Goal: Book appointment/travel/reservation

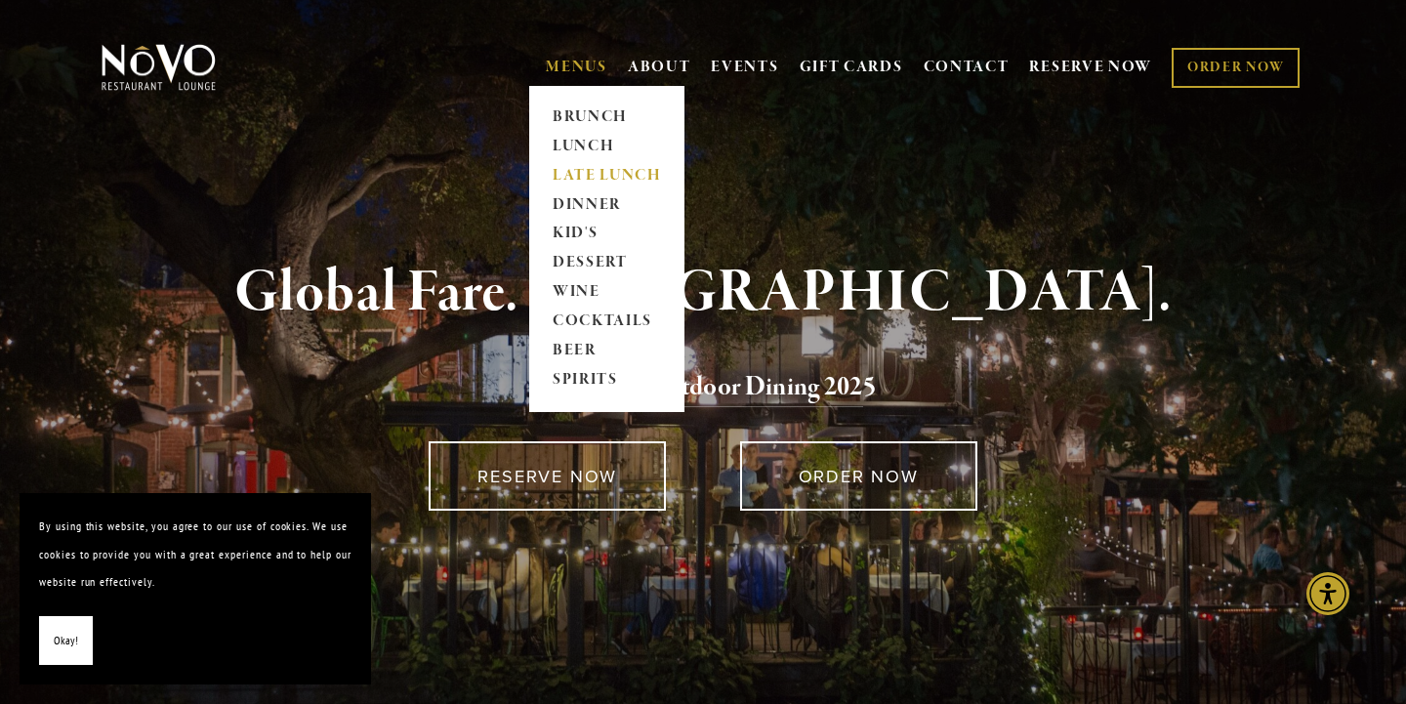
click at [558, 178] on link "LATE LUNCH" at bounding box center [607, 175] width 122 height 29
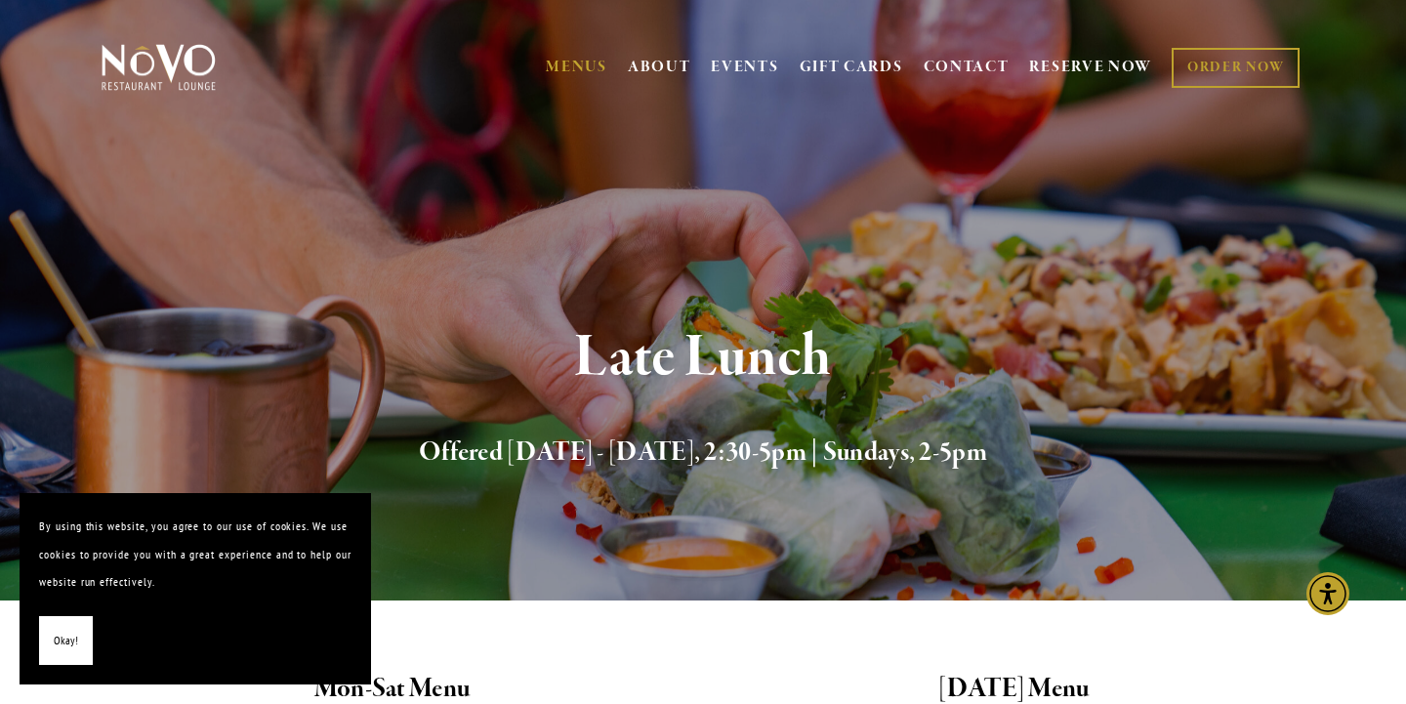
click at [71, 633] on span "Okay!" at bounding box center [66, 641] width 24 height 28
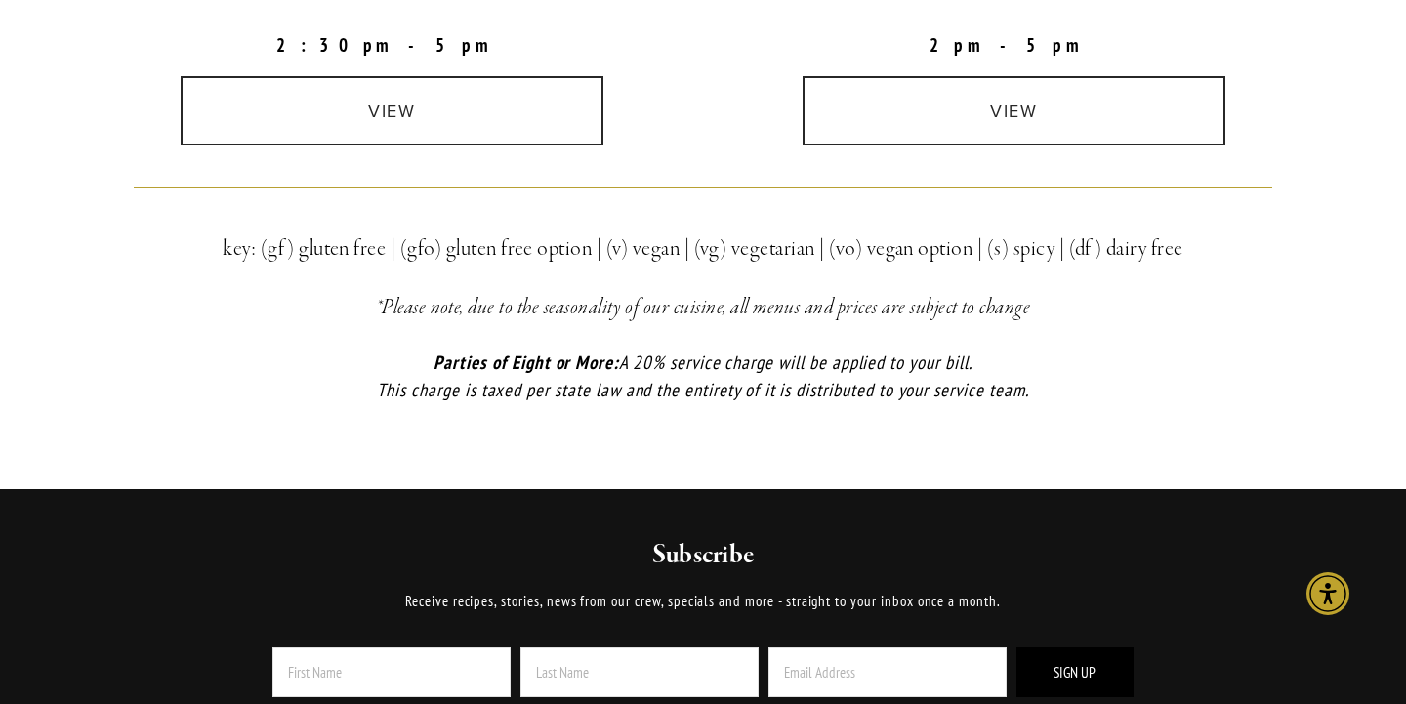
scroll to position [350, 0]
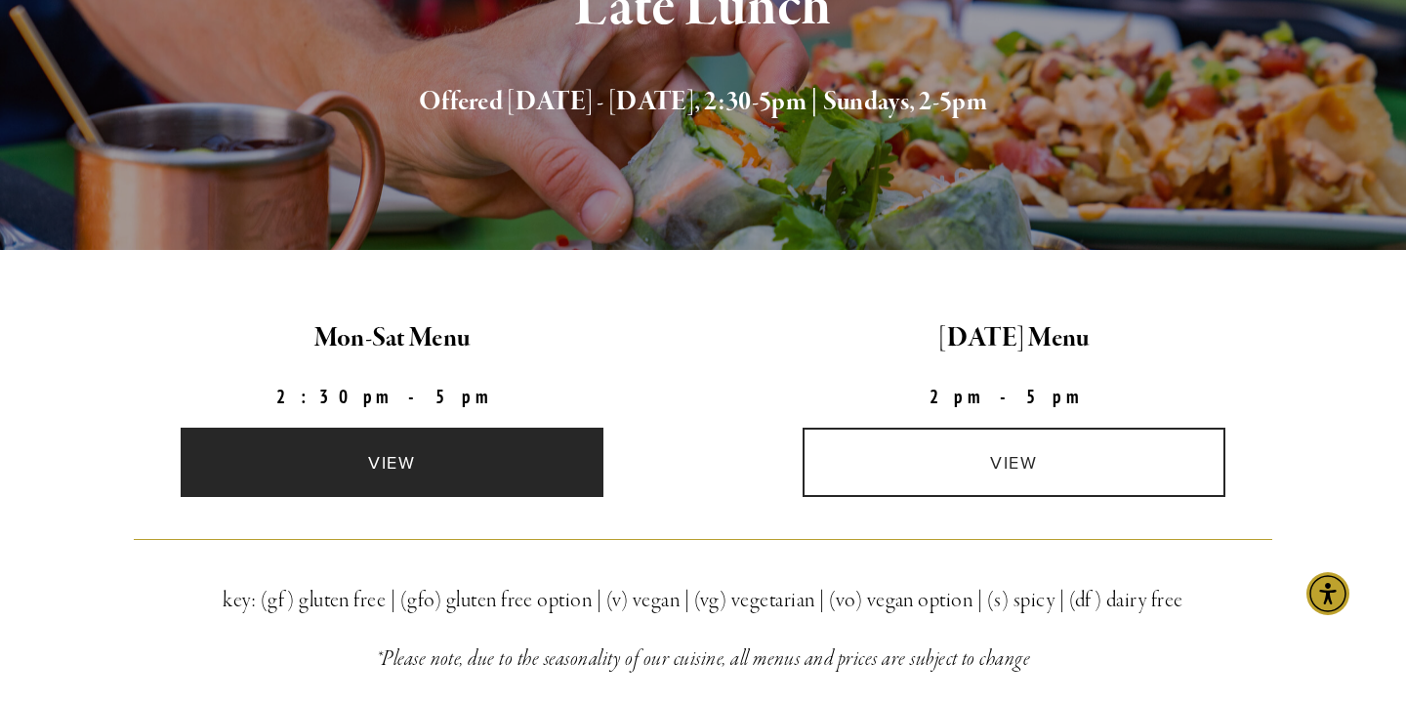
click at [394, 469] on link "view" at bounding box center [393, 462] width 424 height 69
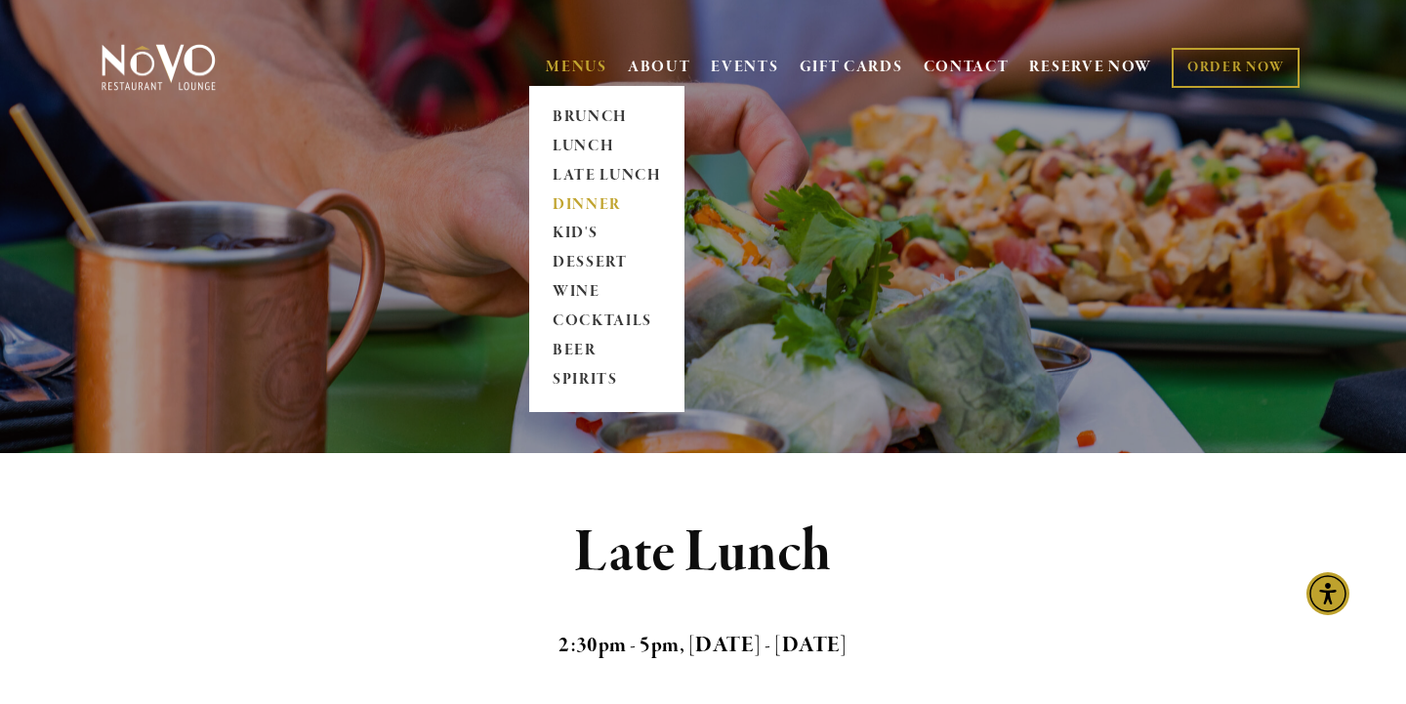
click at [561, 203] on link "DINNER" at bounding box center [607, 204] width 122 height 29
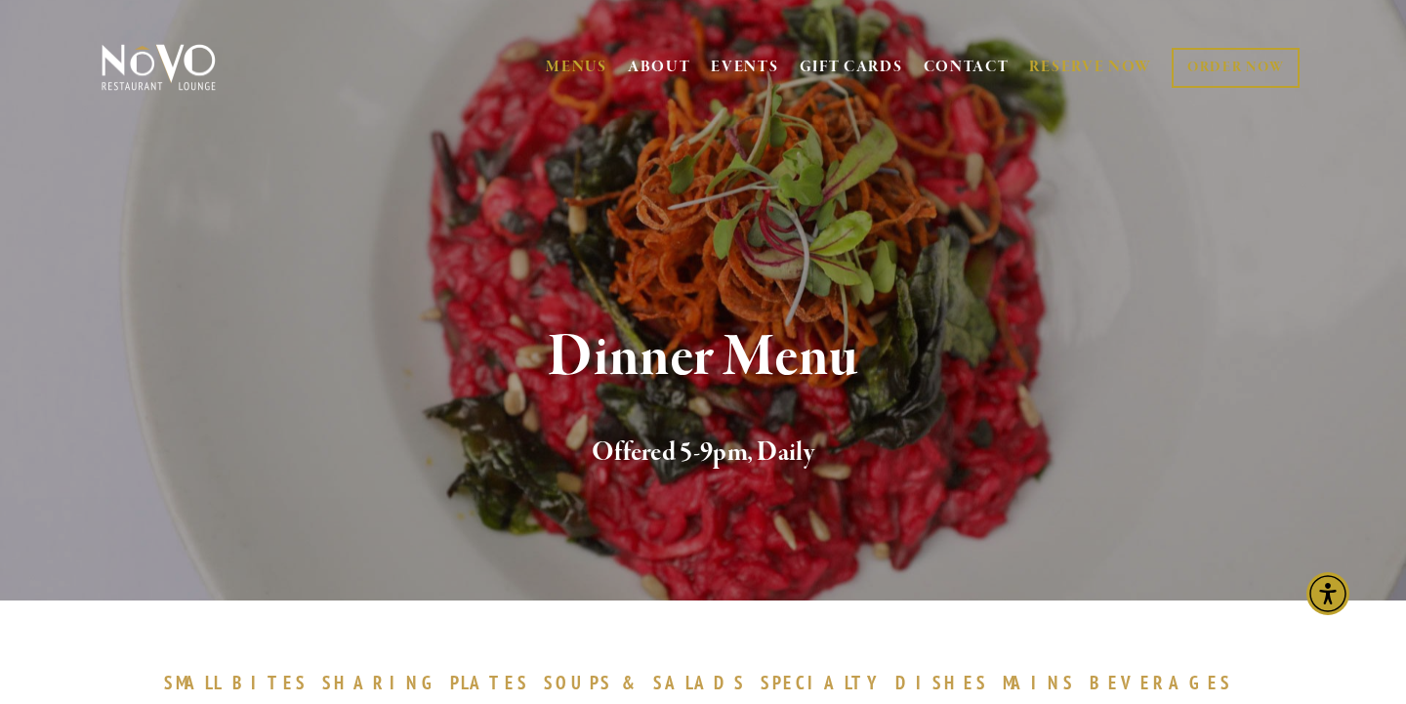
click at [1067, 63] on link "RESERVE NOW" at bounding box center [1090, 67] width 123 height 37
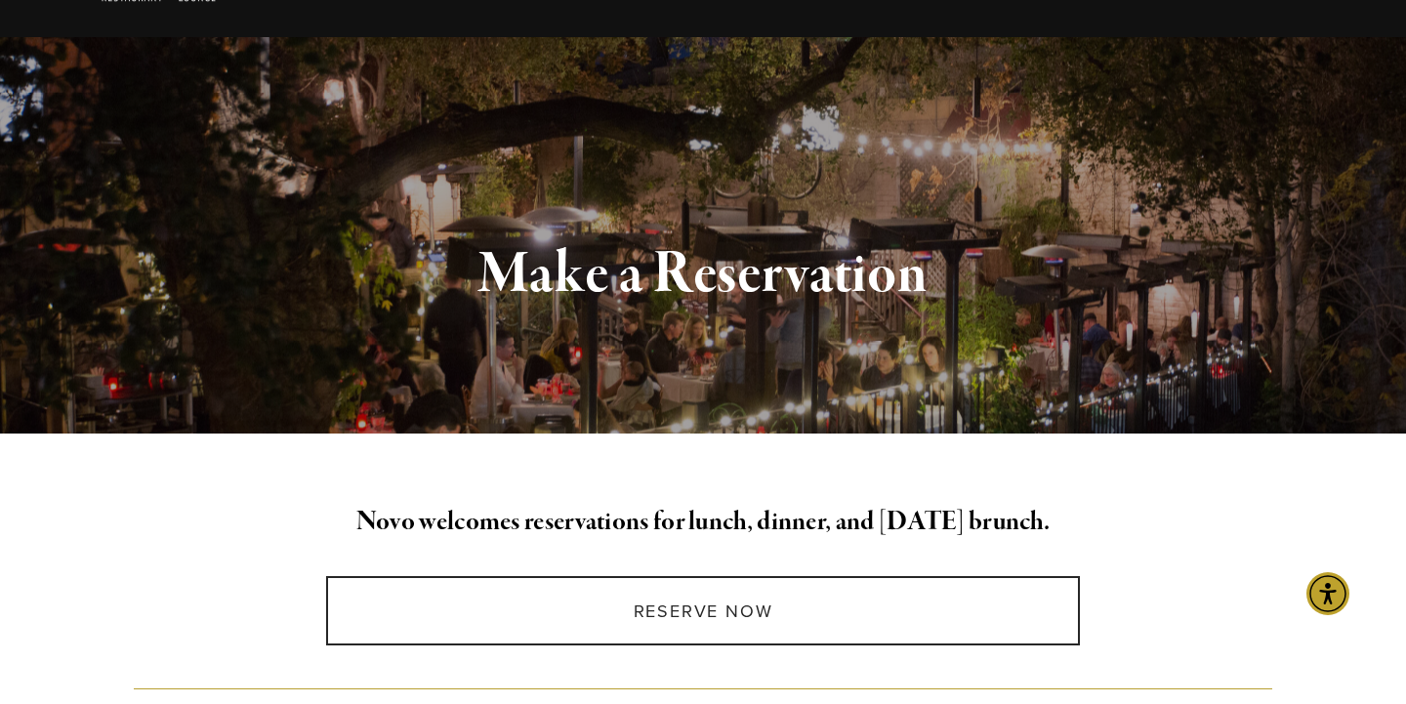
scroll to position [84, 0]
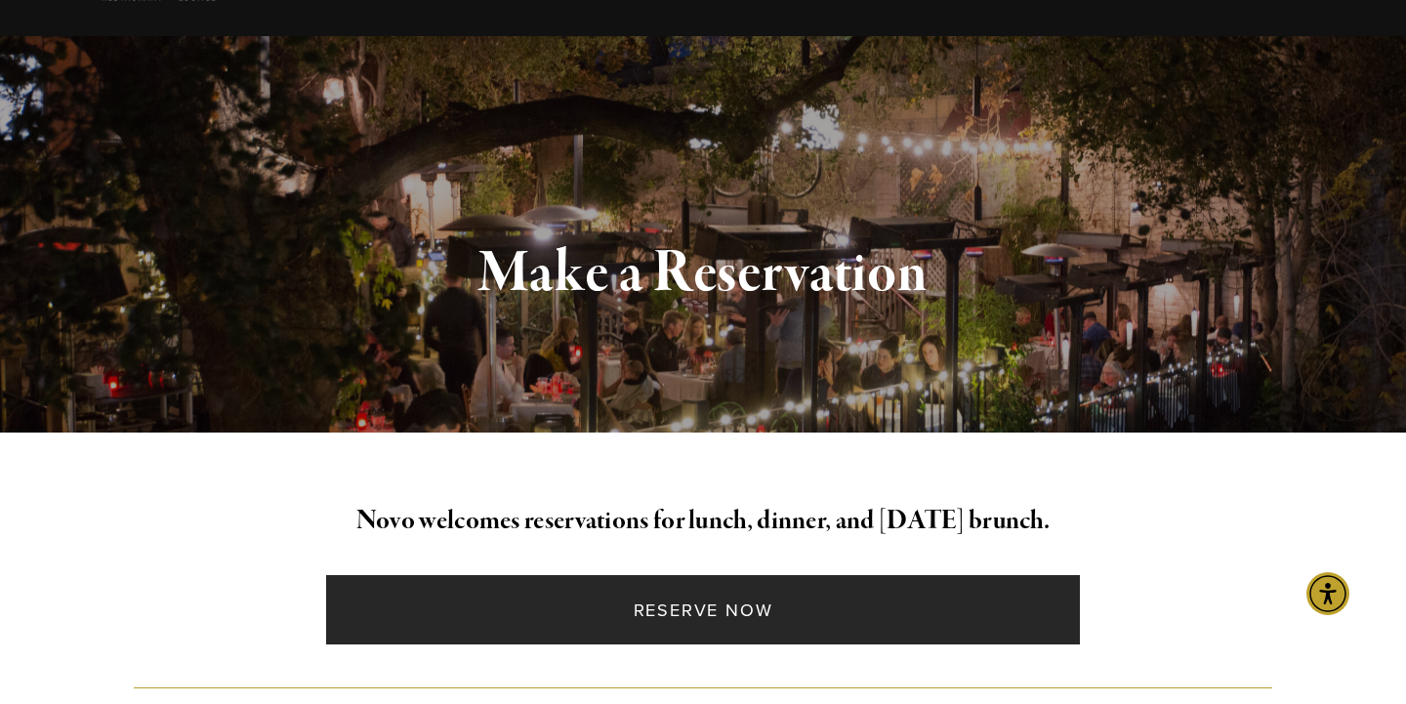
click at [781, 604] on link "Reserve Now" at bounding box center [702, 609] width 753 height 69
